Goal: Task Accomplishment & Management: Use online tool/utility

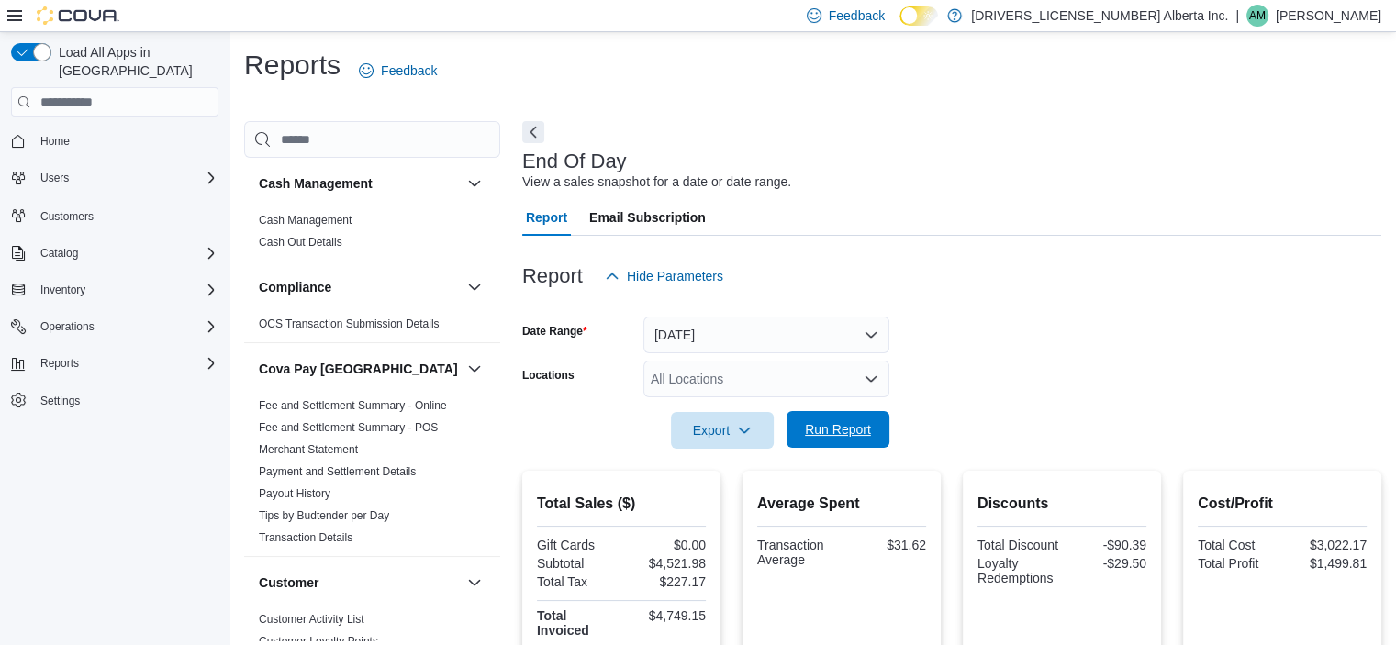
click at [872, 421] on span "Run Report" at bounding box center [837, 429] width 81 height 37
click at [845, 399] on form "Date Range Today Locations All Locations Export Run Report" at bounding box center [951, 372] width 859 height 154
click at [843, 422] on span "Run Report" at bounding box center [838, 429] width 66 height 18
click at [837, 442] on span "Run Report" at bounding box center [837, 429] width 81 height 37
drag, startPoint x: 886, startPoint y: 425, endPoint x: 866, endPoint y: 405, distance: 28.5
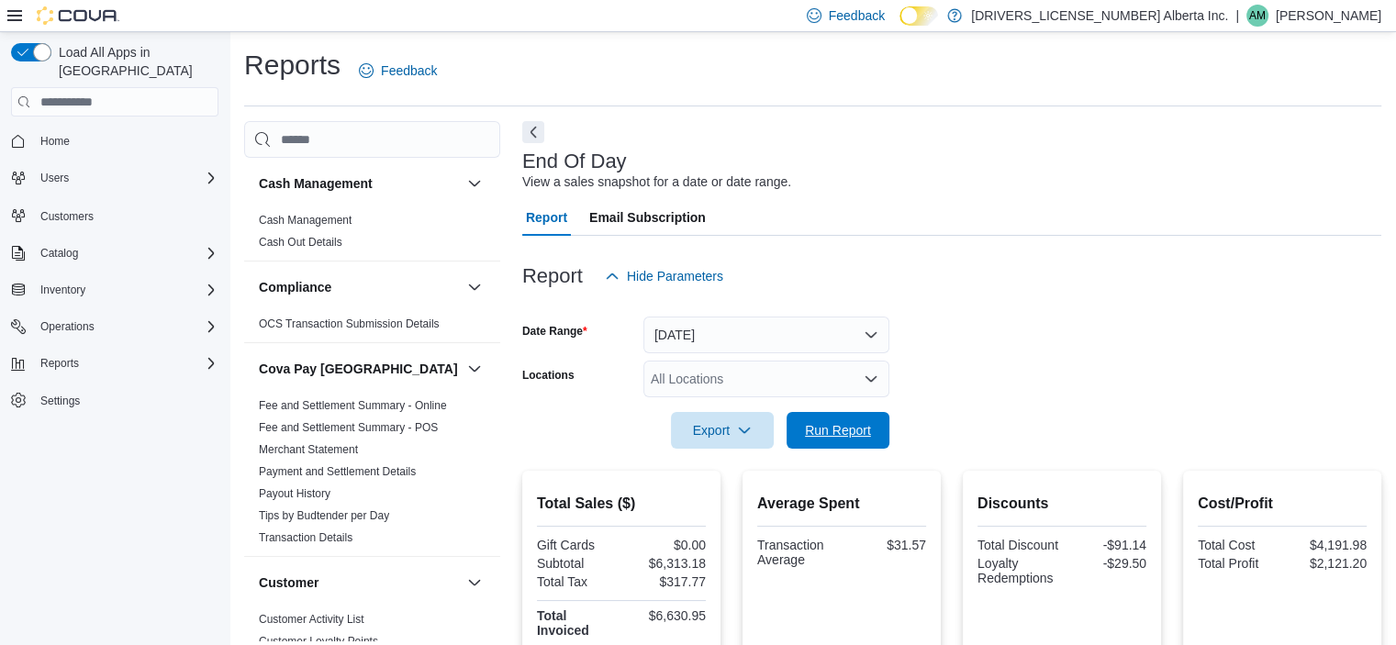
click at [886, 423] on button "Run Report" at bounding box center [837, 430] width 103 height 37
